Goal: Register for event/course

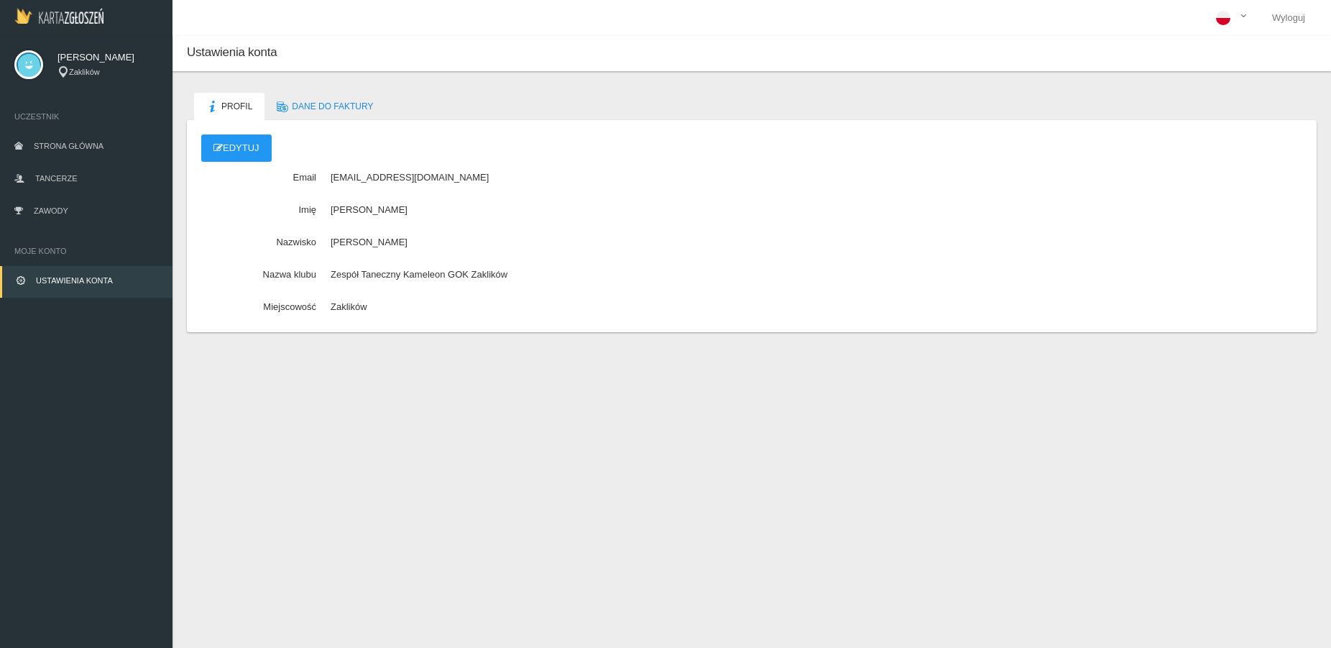
scroll to position [36, 0]
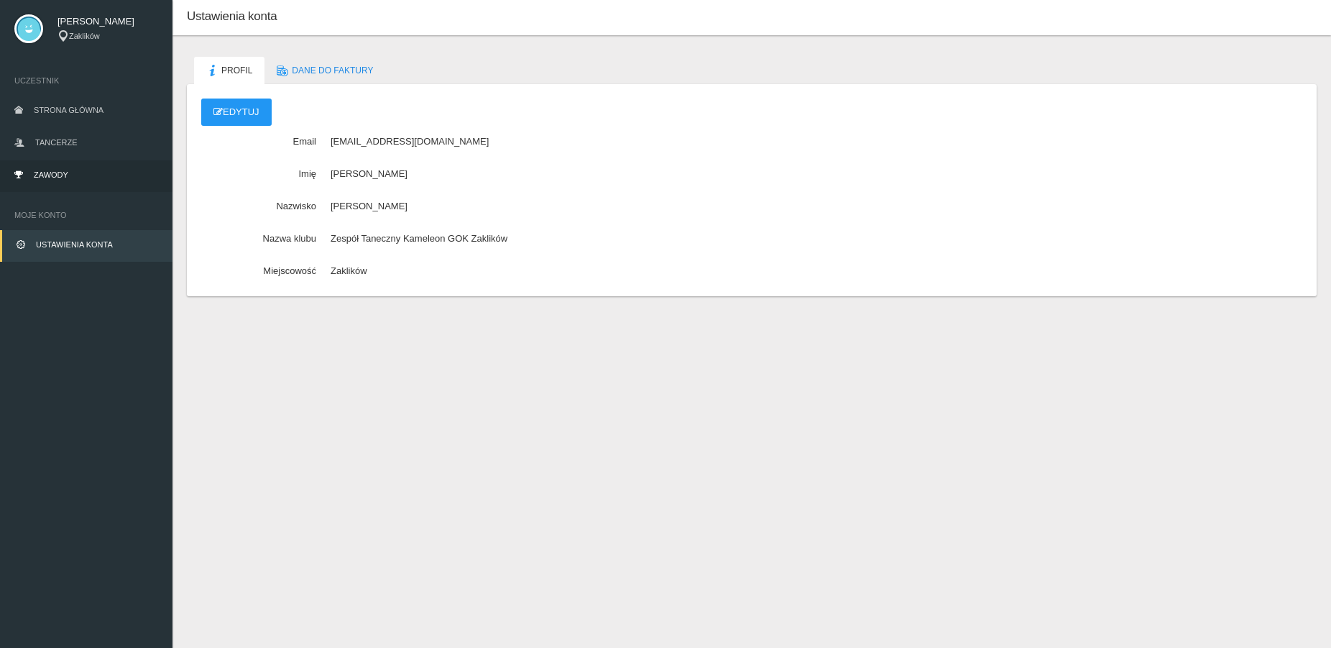
click at [66, 173] on span "Zawody" at bounding box center [51, 174] width 35 height 9
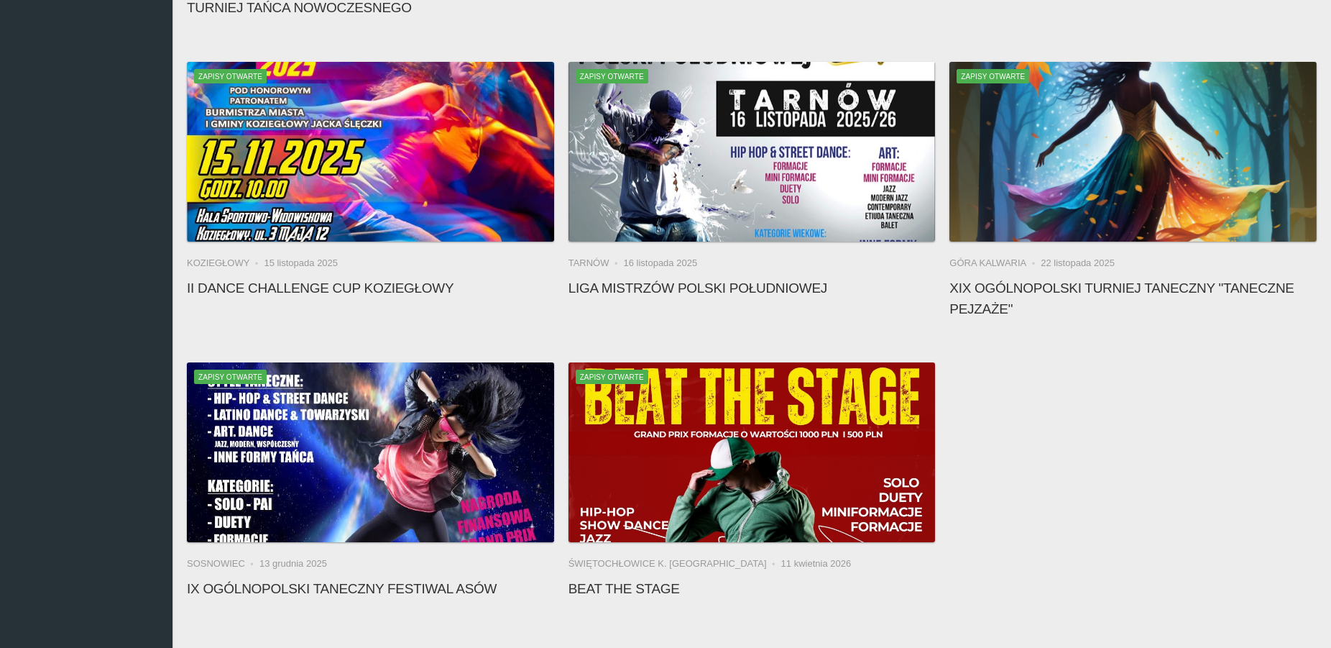
scroll to position [393, 0]
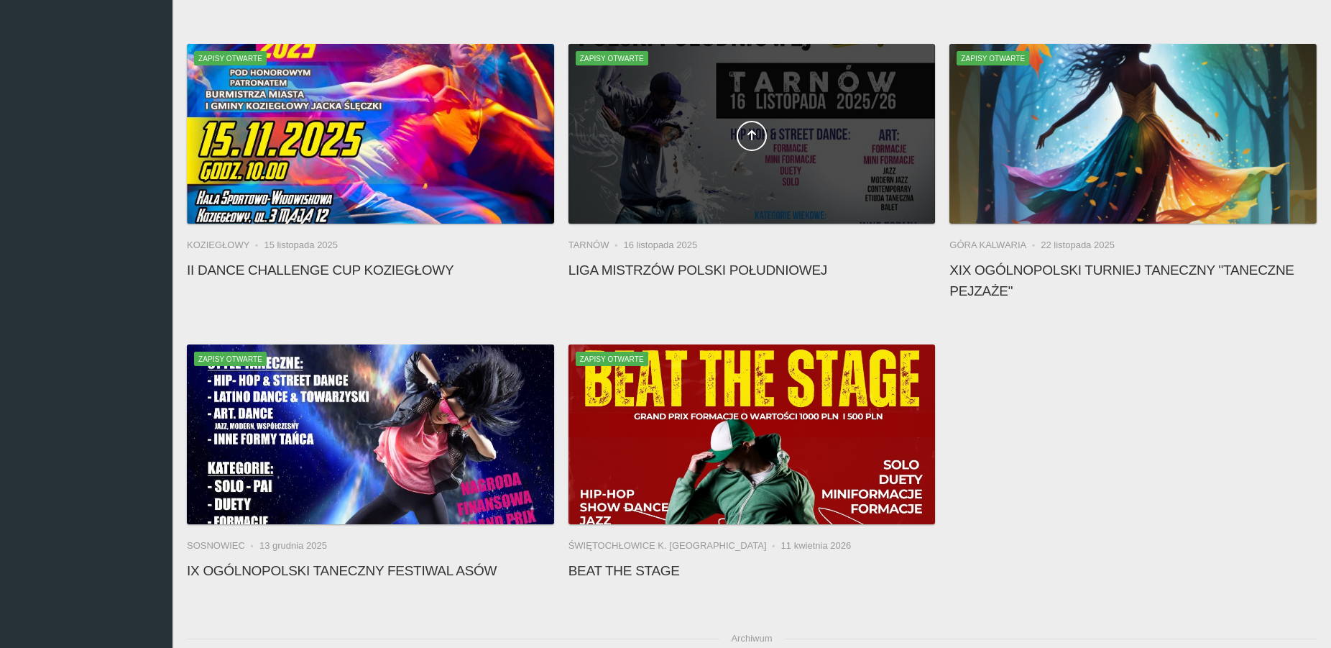
click at [826, 162] on div at bounding box center [752, 134] width 367 height 180
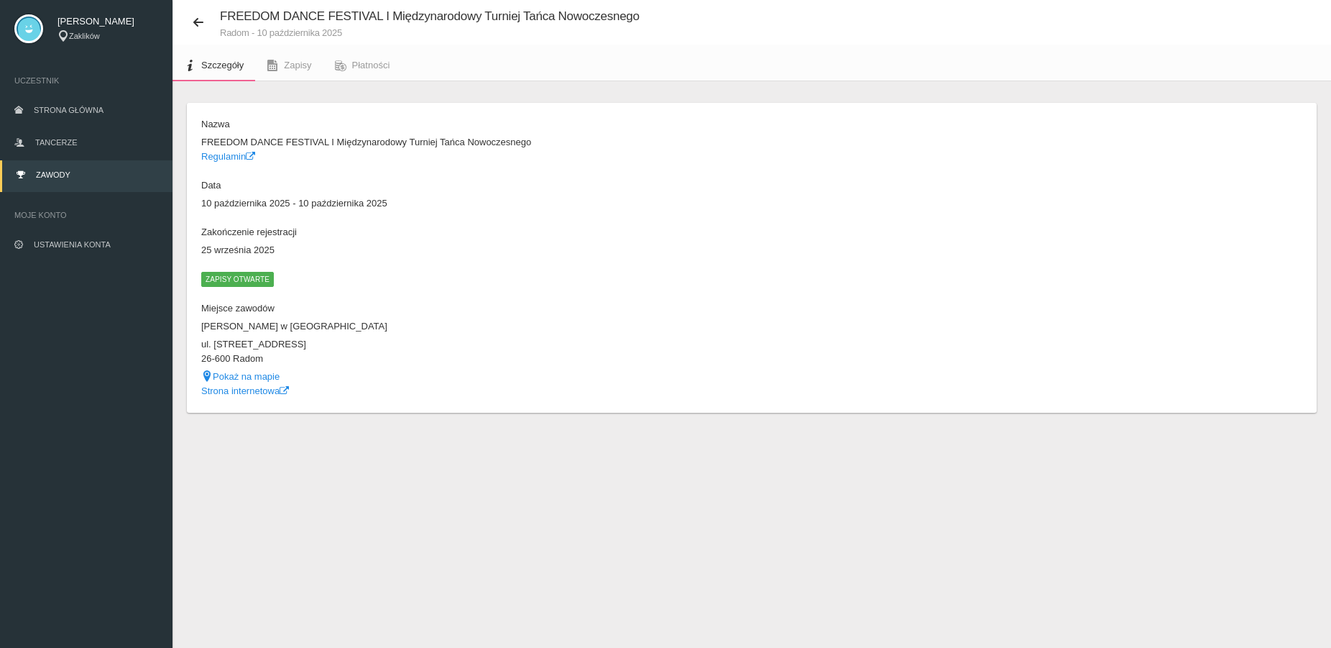
scroll to position [36, 0]
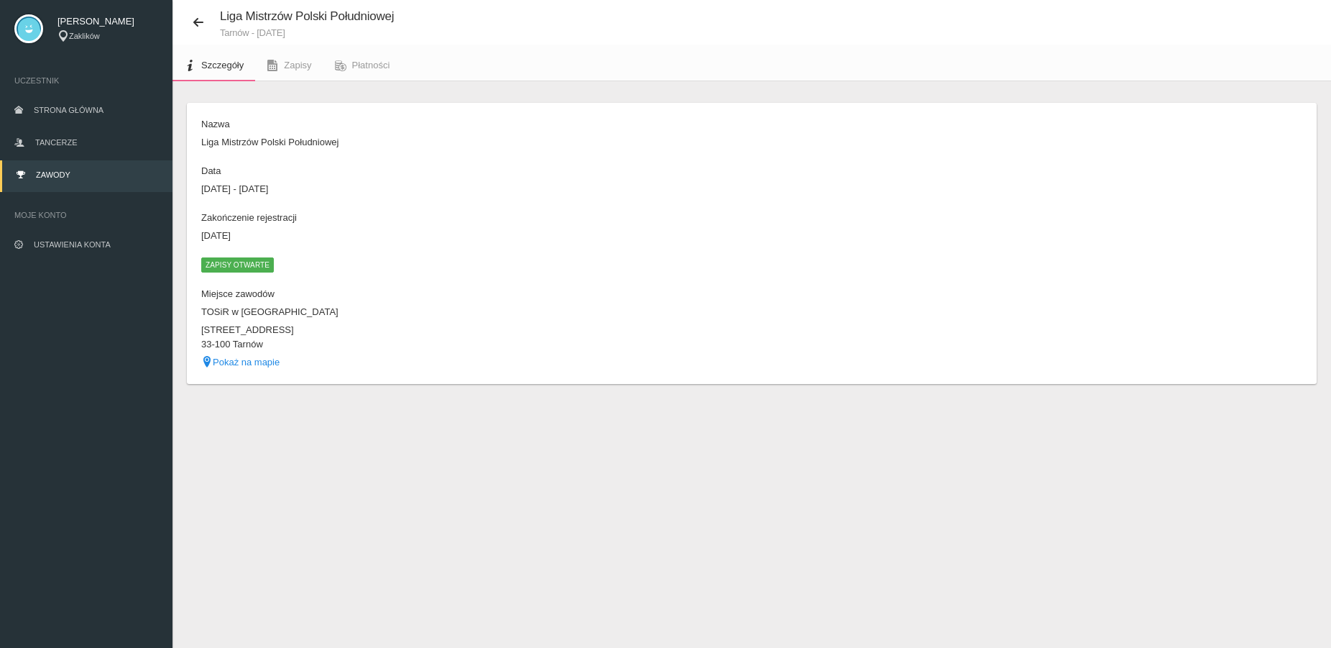
click at [235, 263] on span "Zapisy otwarte" at bounding box center [237, 264] width 73 height 14
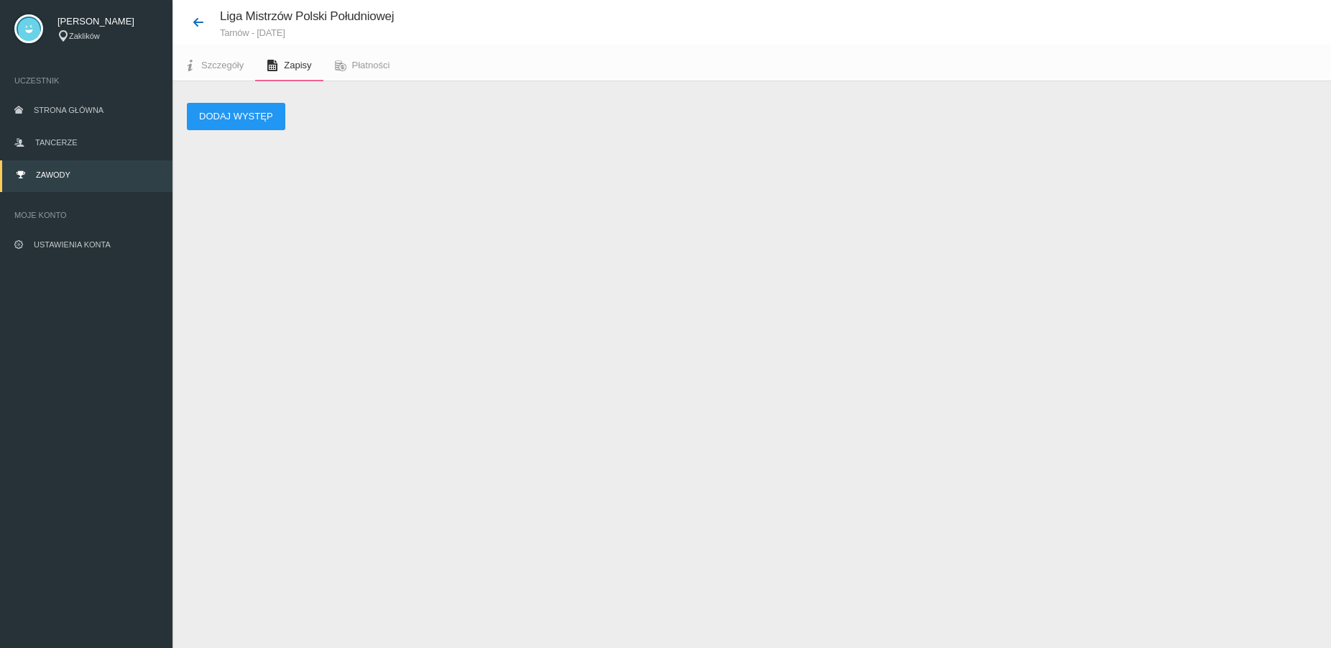
click at [193, 19] on icon at bounding box center [199, 23] width 12 height 12
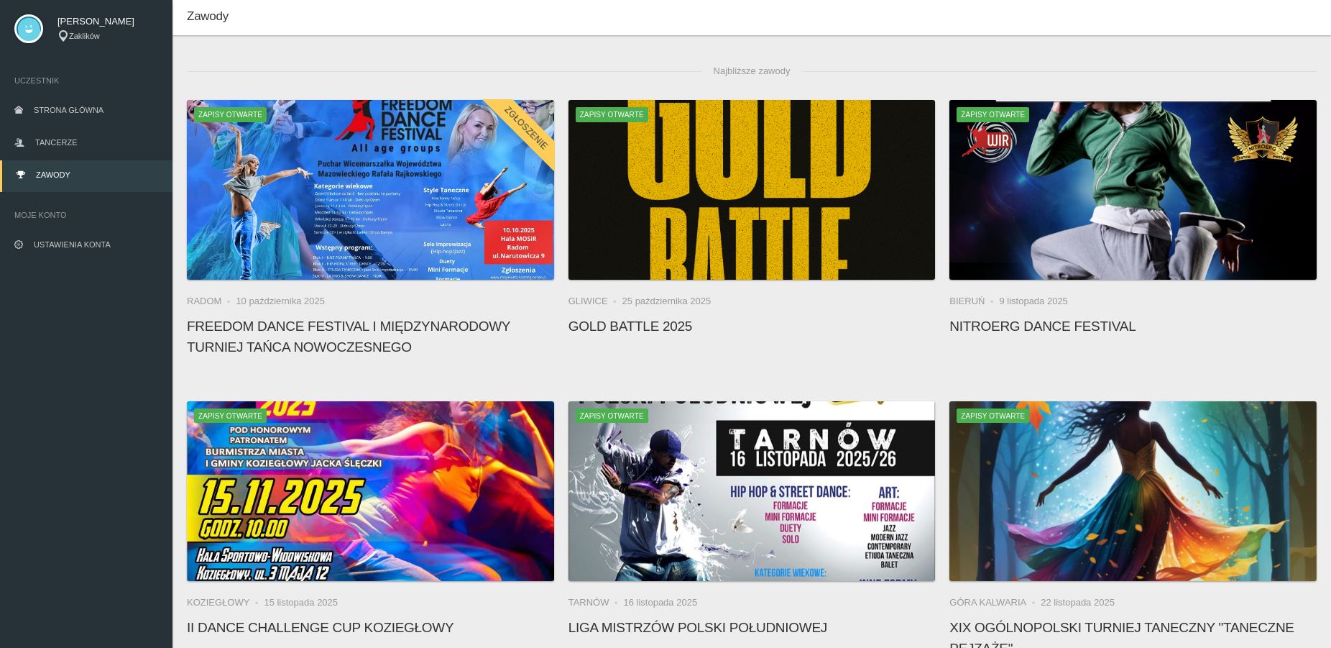
click at [779, 625] on h4 "Liga Mistrzów Polski Południowej" at bounding box center [752, 627] width 367 height 21
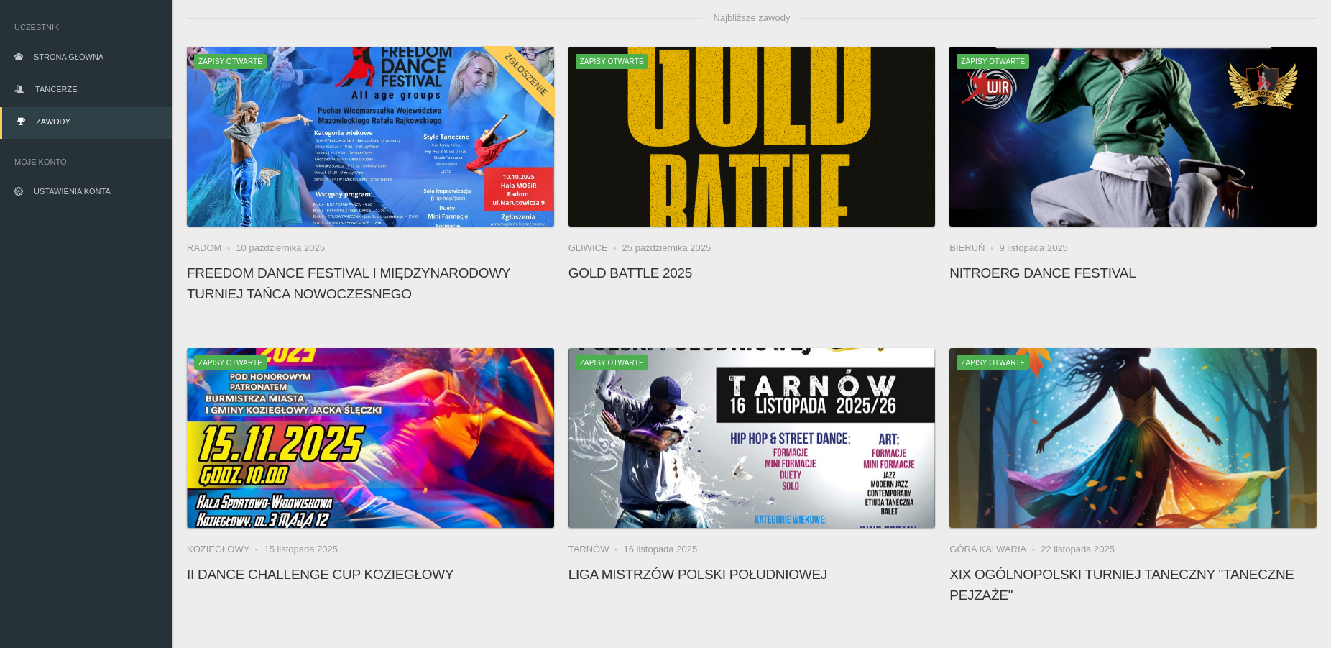
scroll to position [125, 0]
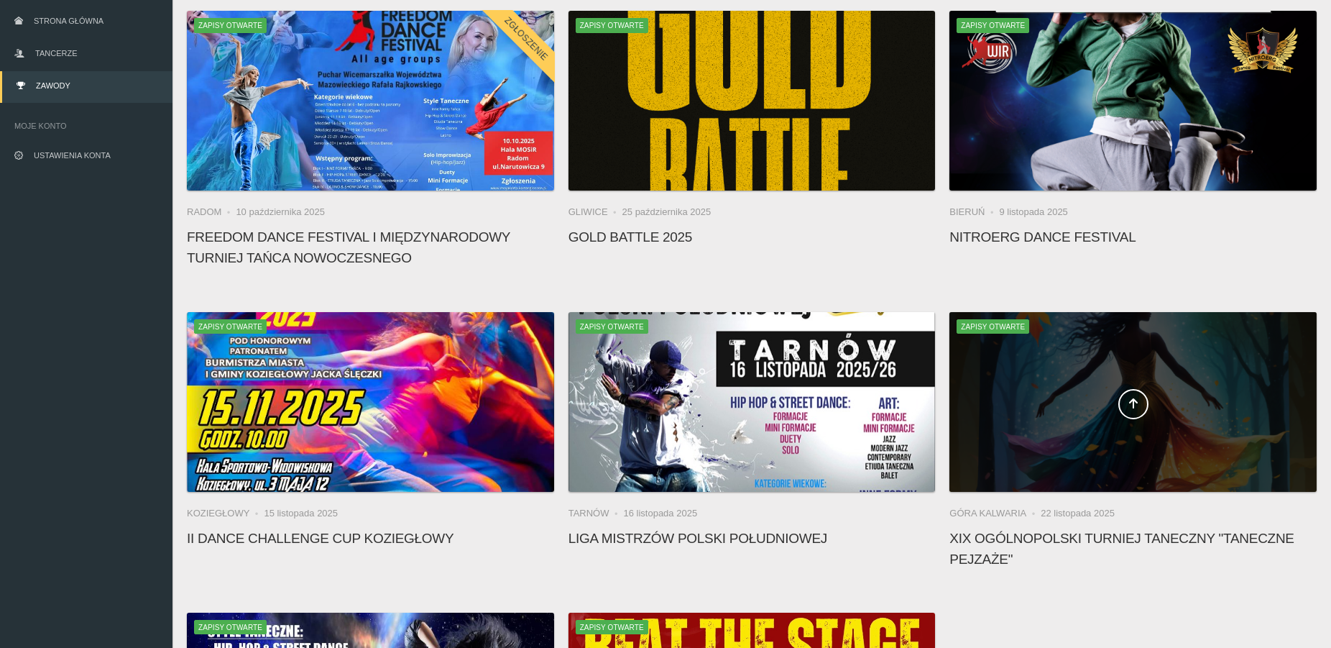
click at [1091, 439] on div at bounding box center [1133, 402] width 367 height 180
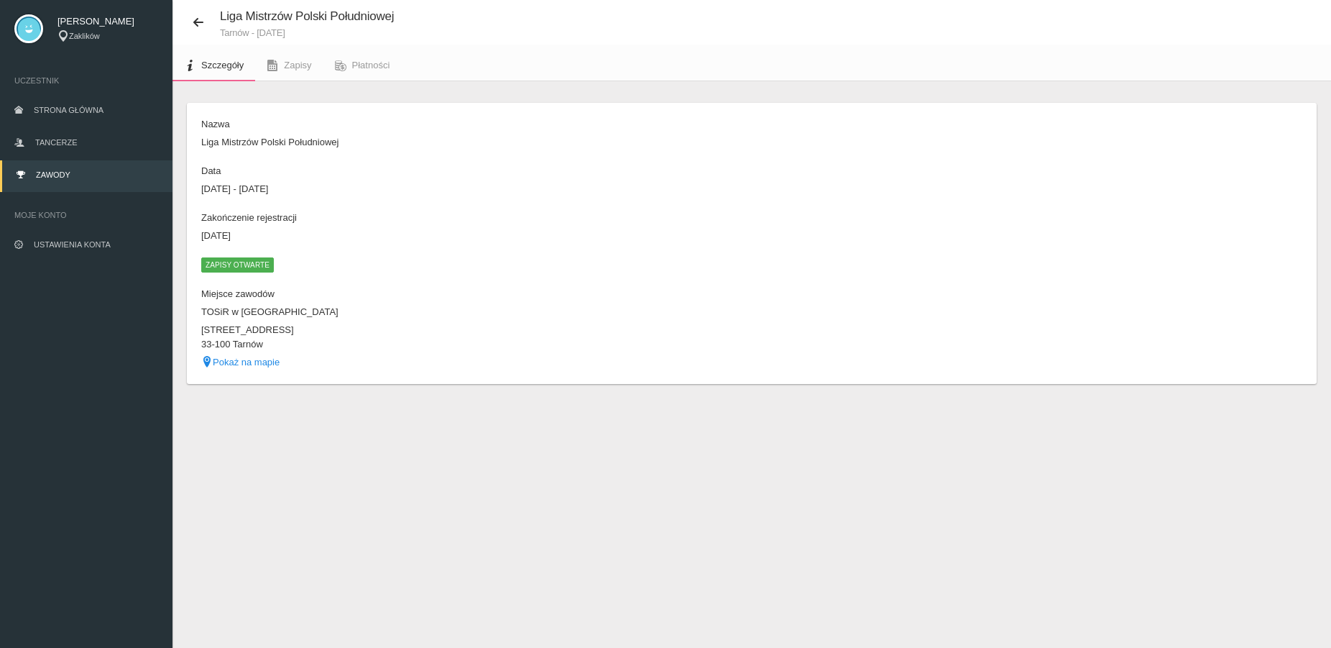
scroll to position [36, 0]
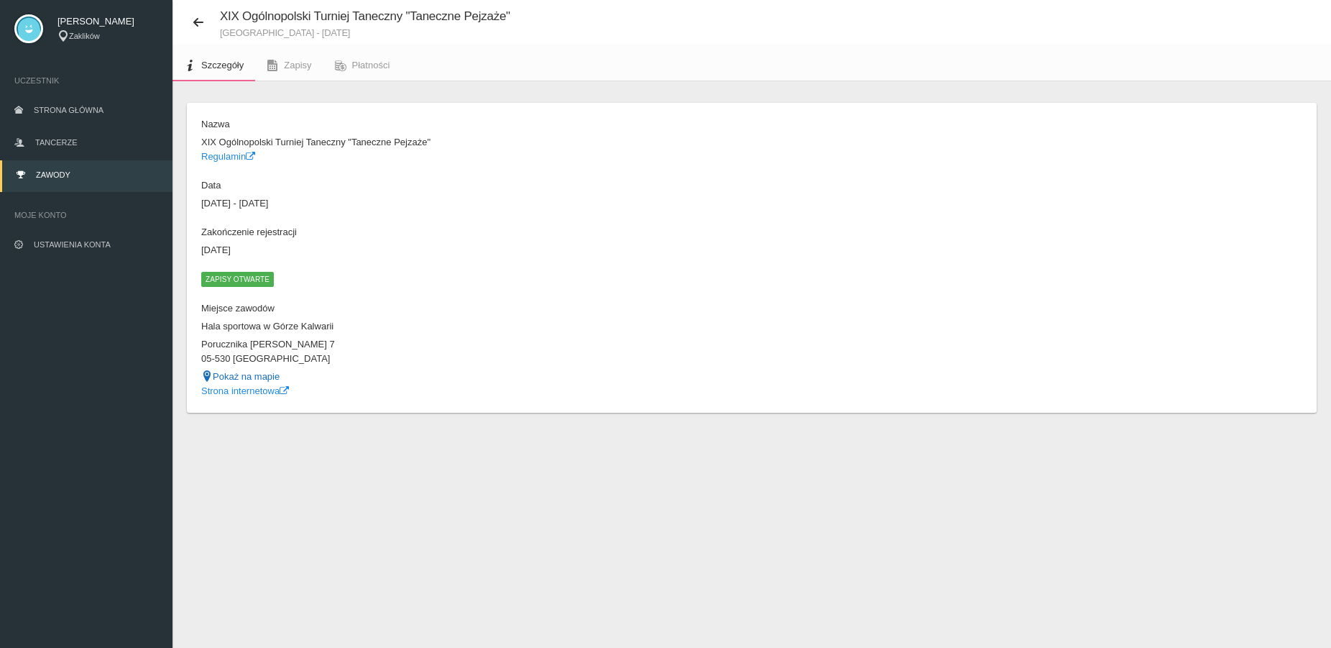
click at [252, 377] on link "Pokaż na mapie" at bounding box center [240, 376] width 78 height 11
